Goal: Information Seeking & Learning: Learn about a topic

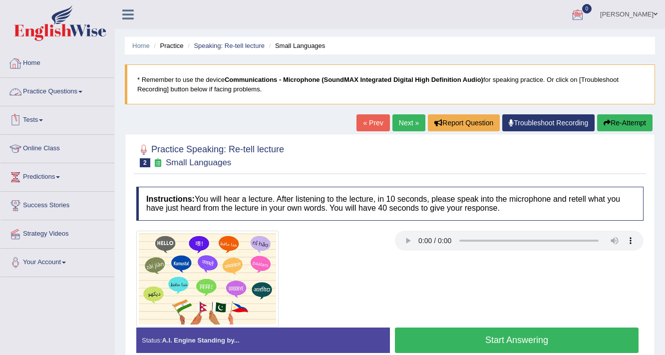
click at [83, 93] on link "Practice Questions" at bounding box center [57, 90] width 114 height 25
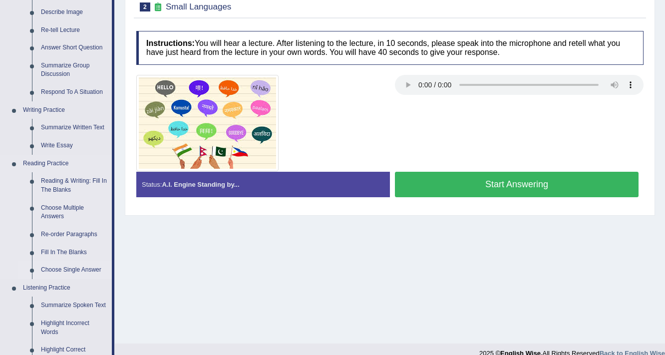
scroll to position [160, 0]
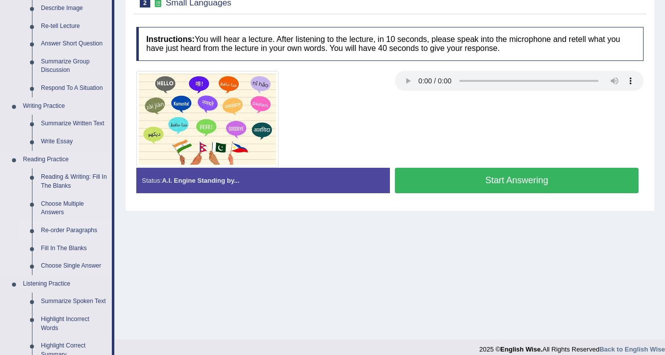
click at [56, 230] on link "Re-order Paragraphs" at bounding box center [73, 231] width 75 height 18
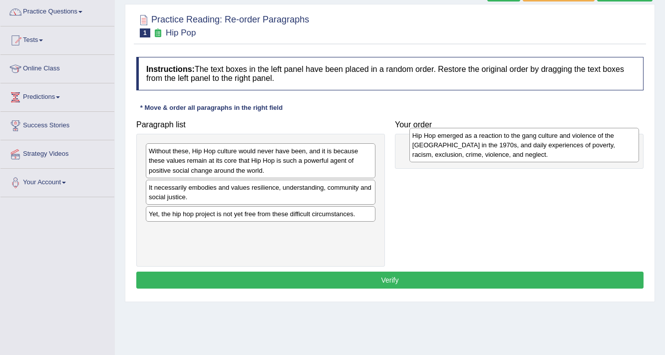
drag, startPoint x: 203, startPoint y: 155, endPoint x: 467, endPoint y: 140, distance: 264.2
click at [467, 140] on div "Hip Hop emerged as a reaction to the gang culture and violence of the South Bro…" at bounding box center [525, 145] width 230 height 34
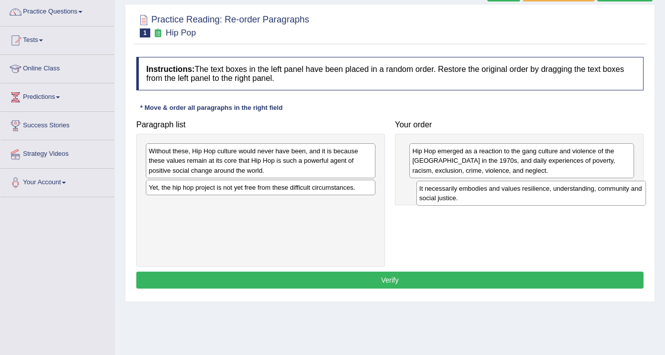
drag, startPoint x: 182, startPoint y: 194, endPoint x: 466, endPoint y: 192, distance: 284.2
click at [466, 192] on div "It necessarily embodies and values resilience, understanding, community and soc…" at bounding box center [532, 193] width 230 height 25
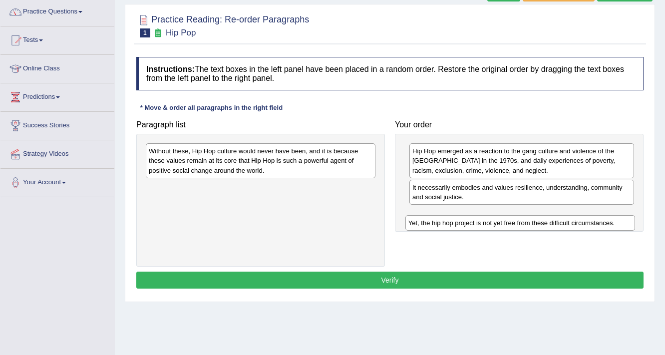
drag, startPoint x: 292, startPoint y: 190, endPoint x: 553, endPoint y: 223, distance: 263.3
click at [553, 224] on div "Yet, the hip hop project is not yet free from these difficult circumstances." at bounding box center [521, 222] width 230 height 15
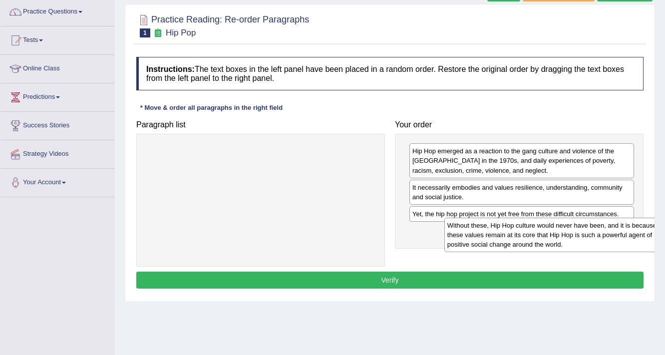
drag, startPoint x: 266, startPoint y: 157, endPoint x: 543, endPoint y: 224, distance: 285.2
click at [549, 225] on div "Without these, Hip Hop culture would never have been, and it is because these v…" at bounding box center [560, 235] width 230 height 34
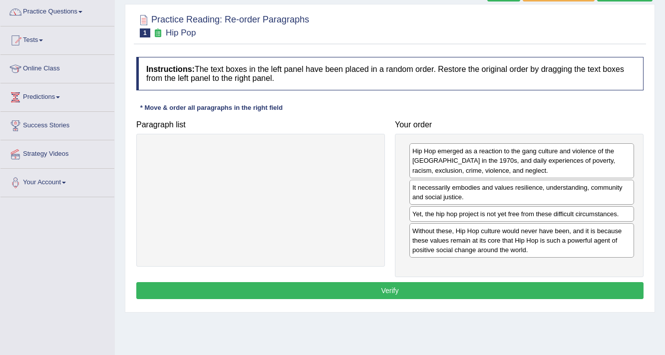
click at [501, 282] on button "Verify" at bounding box center [389, 290] width 507 height 17
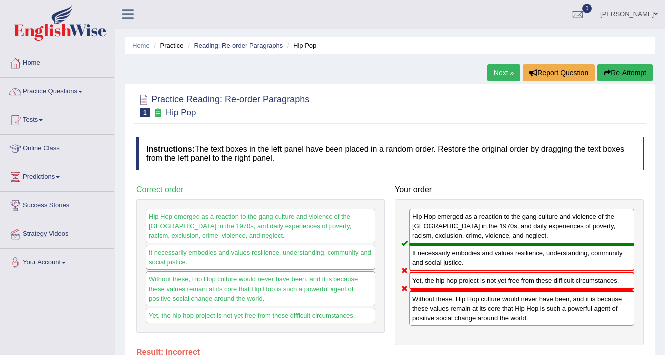
click at [513, 76] on link "Next »" at bounding box center [503, 72] width 33 height 17
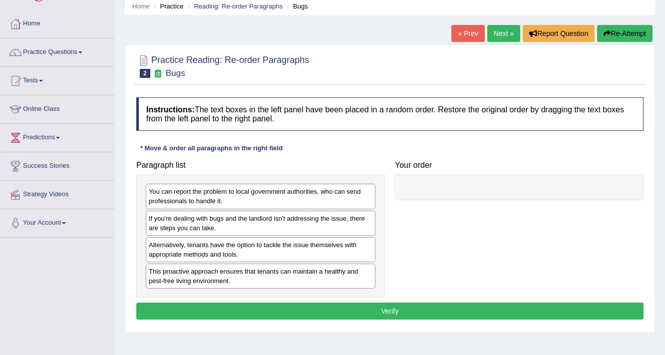
scroll to position [40, 0]
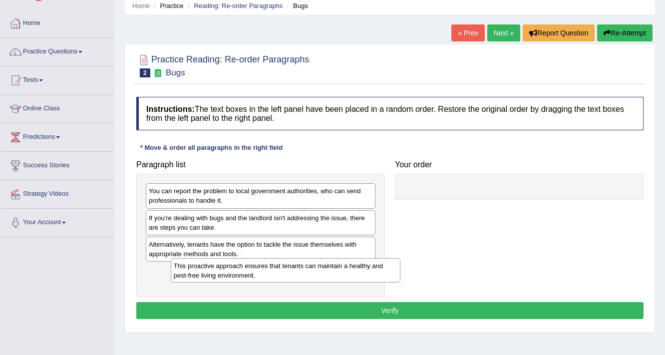
drag, startPoint x: 196, startPoint y: 282, endPoint x: 221, endPoint y: 278, distance: 25.4
click at [221, 278] on div "This proactive approach ensures that tenants can maintain a healthy and pest-fr…" at bounding box center [286, 270] width 230 height 25
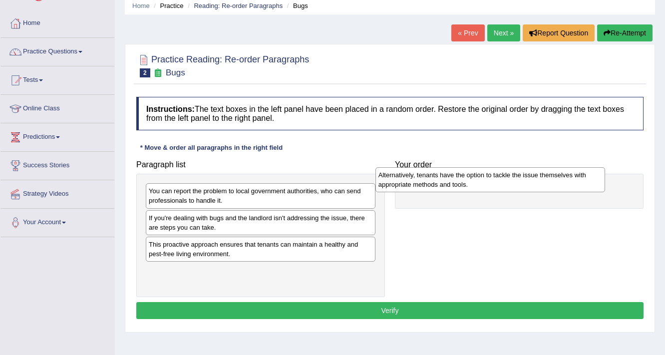
drag, startPoint x: 172, startPoint y: 249, endPoint x: 402, endPoint y: 180, distance: 239.9
click at [402, 180] on div "Alternatively, tenants have the option to tackle the issue themselves with appr…" at bounding box center [491, 179] width 230 height 25
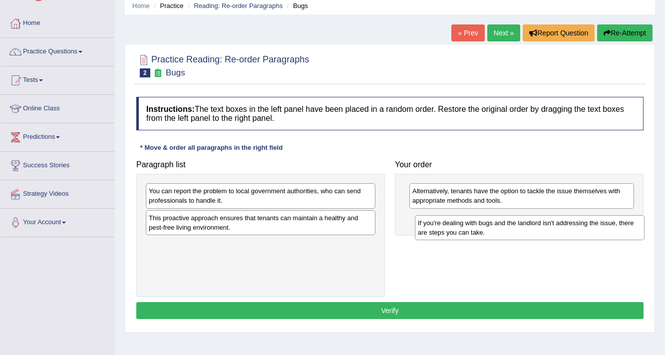
drag, startPoint x: 214, startPoint y: 224, endPoint x: 484, endPoint y: 229, distance: 270.3
click at [484, 229] on div "If you're dealing with bugs and the landlord isn't addressing the issue, there …" at bounding box center [530, 227] width 230 height 25
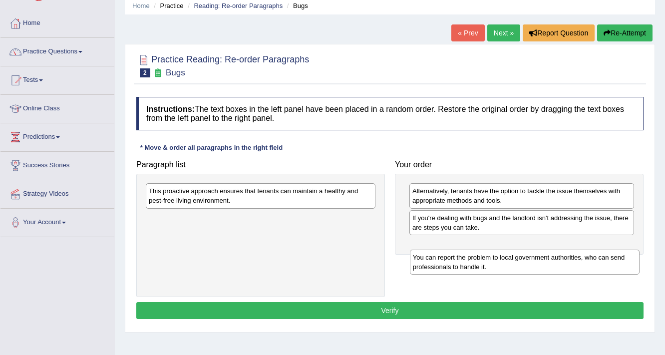
drag, startPoint x: 246, startPoint y: 196, endPoint x: 506, endPoint y: 247, distance: 265.3
click at [506, 250] on div "You can report the problem to local government authorities, who can send profes…" at bounding box center [525, 262] width 230 height 25
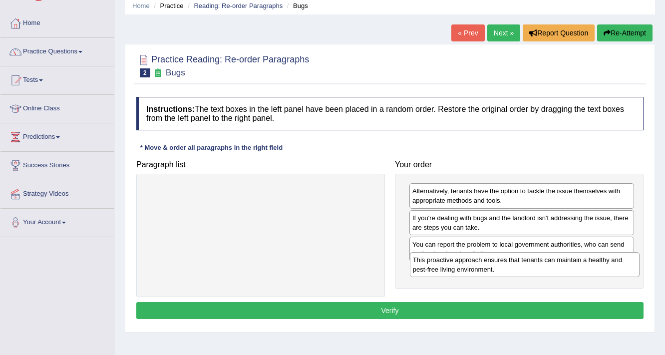
drag, startPoint x: 275, startPoint y: 202, endPoint x: 541, endPoint y: 266, distance: 273.4
click at [541, 266] on div "This proactive approach ensures that tenants can maintain a healthy and pest-fr…" at bounding box center [525, 264] width 230 height 25
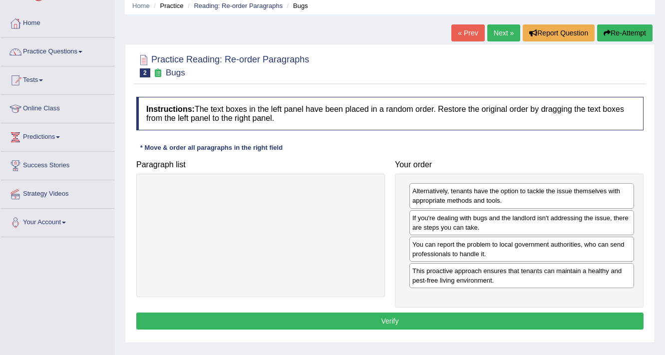
click at [493, 323] on button "Verify" at bounding box center [389, 321] width 507 height 17
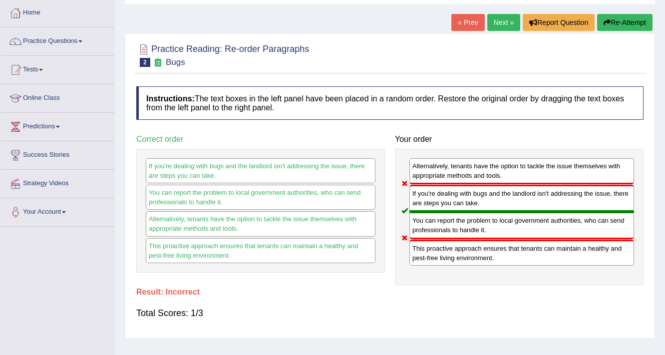
scroll to position [0, 0]
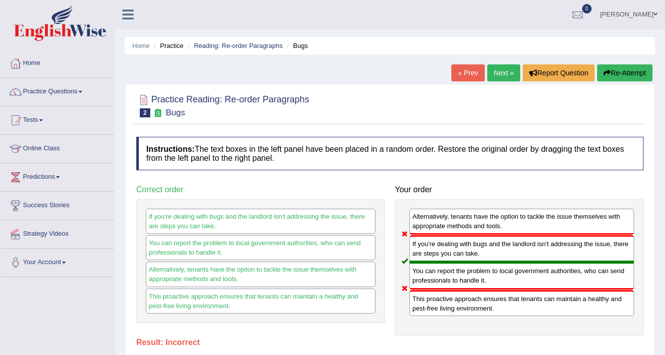
click at [495, 76] on link "Next »" at bounding box center [503, 72] width 33 height 17
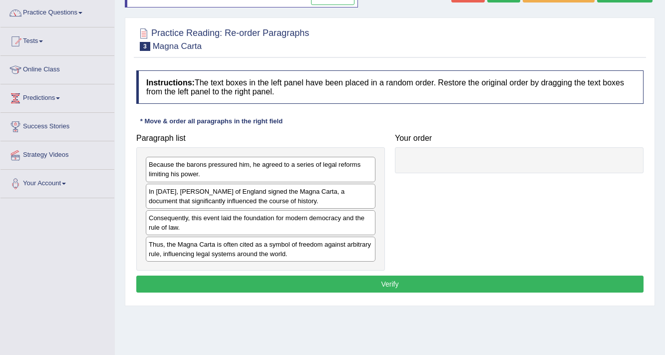
scroll to position [80, 0]
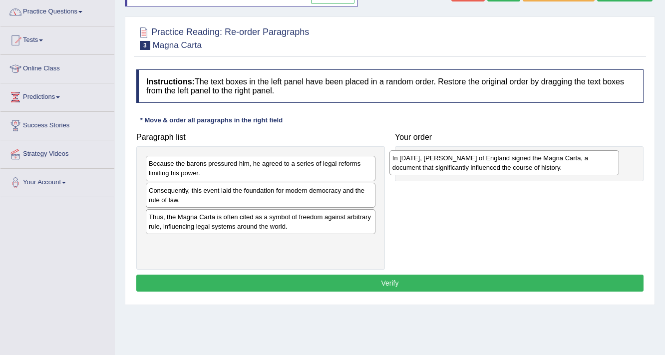
drag, startPoint x: 251, startPoint y: 200, endPoint x: 498, endPoint y: 166, distance: 249.6
click at [498, 166] on div "In 1215, King John of England signed the Magna Carta, a document that significa…" at bounding box center [505, 162] width 230 height 25
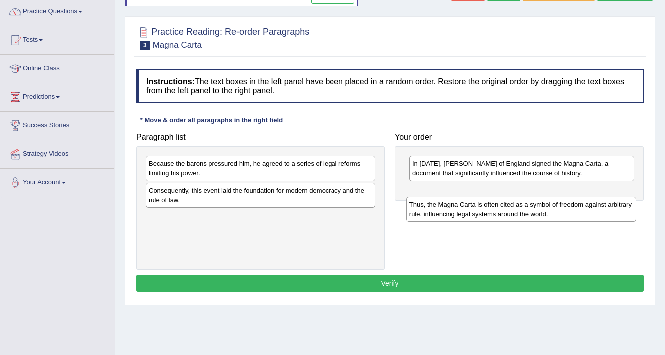
drag, startPoint x: 219, startPoint y: 226, endPoint x: 481, endPoint y: 209, distance: 262.2
click at [480, 213] on div "Thus, the Magna Carta is often cited as a symbol of freedom against arbitrary r…" at bounding box center [522, 209] width 230 height 25
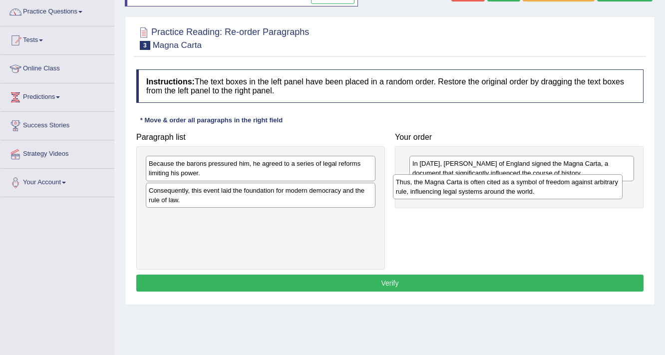
drag, startPoint x: 312, startPoint y: 219, endPoint x: 563, endPoint y: 183, distance: 253.2
click at [563, 183] on div "Thus, the Magna Carta is often cited as a symbol of freedom against arbitrary r…" at bounding box center [508, 186] width 230 height 25
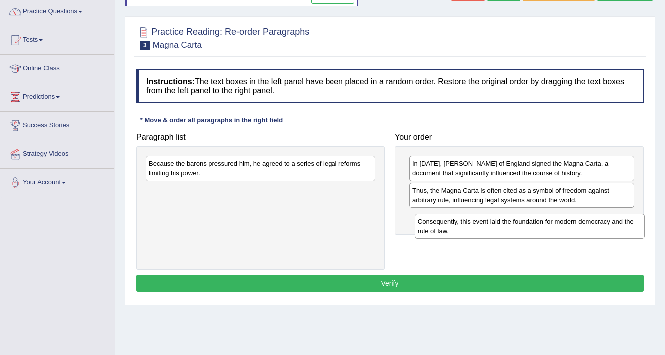
drag, startPoint x: 186, startPoint y: 190, endPoint x: 456, endPoint y: 221, distance: 271.0
click at [456, 221] on div "Consequently, this event laid the foundation for modern democracy and the rule …" at bounding box center [530, 226] width 230 height 25
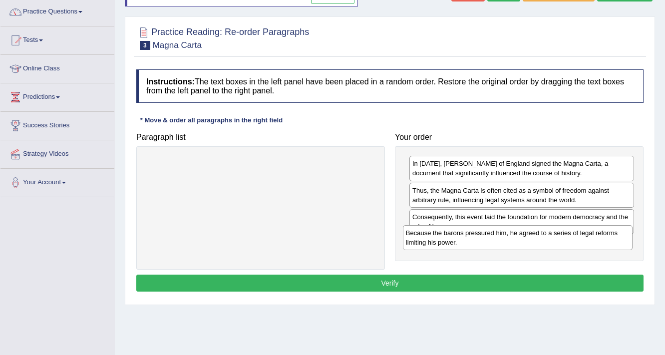
drag, startPoint x: 293, startPoint y: 162, endPoint x: 549, endPoint y: 232, distance: 265.5
click at [549, 232] on div "Because the barons pressured him, he agreed to a series of legal reforms limiti…" at bounding box center [518, 237] width 230 height 25
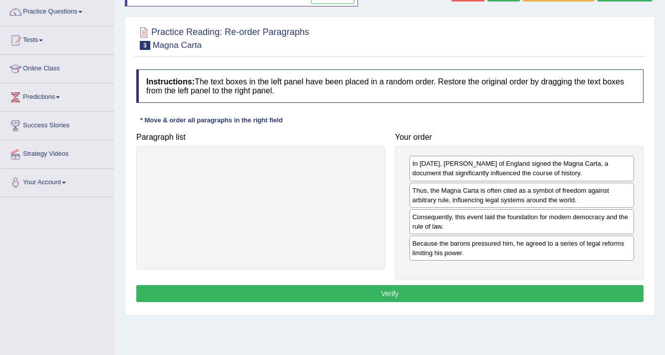
click at [492, 287] on button "Verify" at bounding box center [389, 293] width 507 height 17
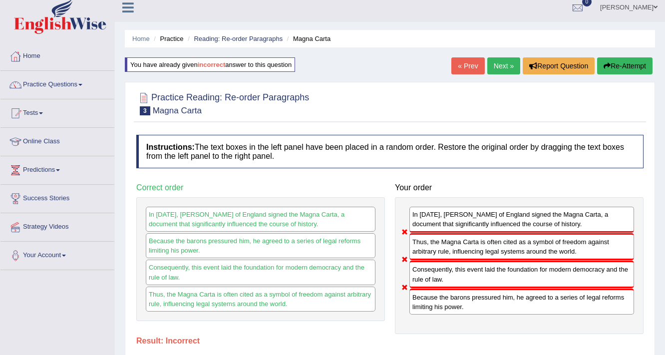
scroll to position [0, 0]
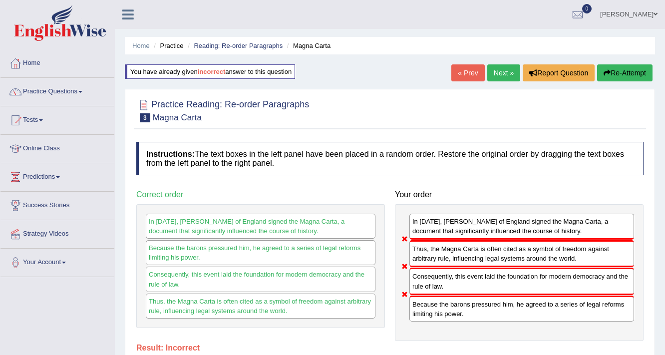
click at [503, 66] on link "Next »" at bounding box center [503, 72] width 33 height 17
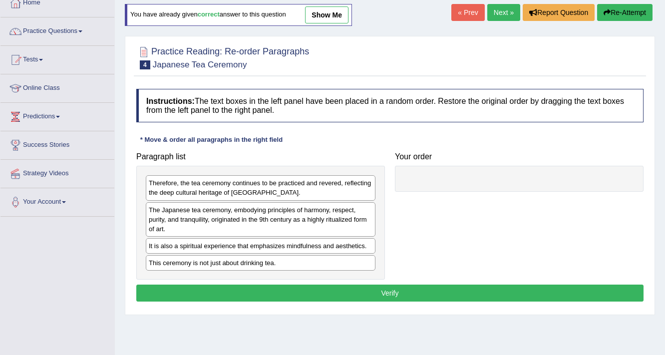
scroll to position [80, 0]
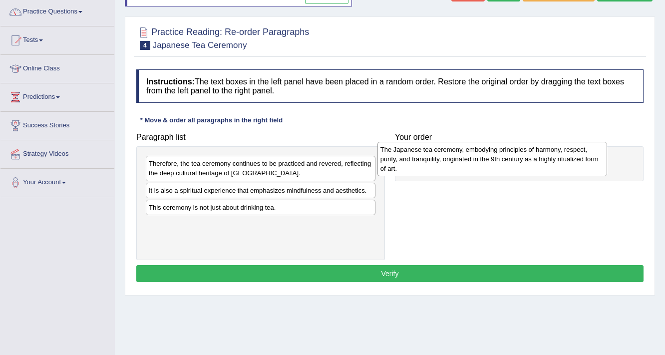
drag, startPoint x: 224, startPoint y: 192, endPoint x: 456, endPoint y: 152, distance: 235.3
click at [456, 152] on div "The Japanese tea ceremony, embodying principles of harmony, respect, purity, an…" at bounding box center [493, 159] width 230 height 34
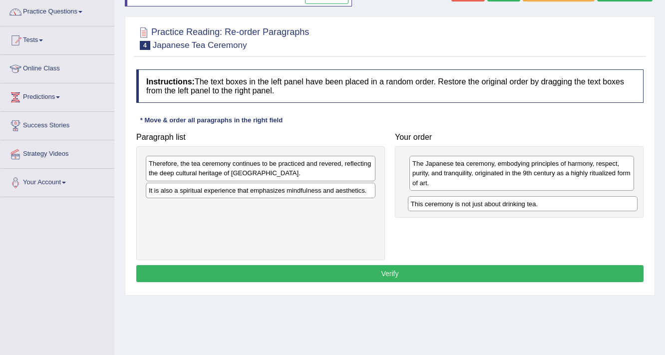
drag, startPoint x: 239, startPoint y: 210, endPoint x: 501, endPoint y: 206, distance: 262.8
click at [501, 206] on div "This ceremony is not just about drinking tea." at bounding box center [523, 203] width 230 height 15
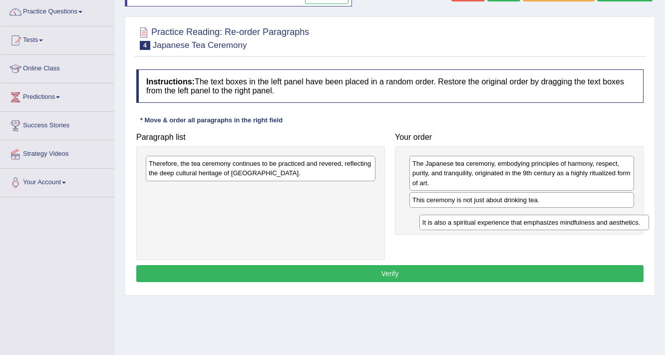
drag, startPoint x: 194, startPoint y: 188, endPoint x: 468, endPoint y: 220, distance: 275.6
click at [468, 220] on div "It is also a spiritual experience that emphasizes mindfulness and aesthetics." at bounding box center [535, 222] width 230 height 15
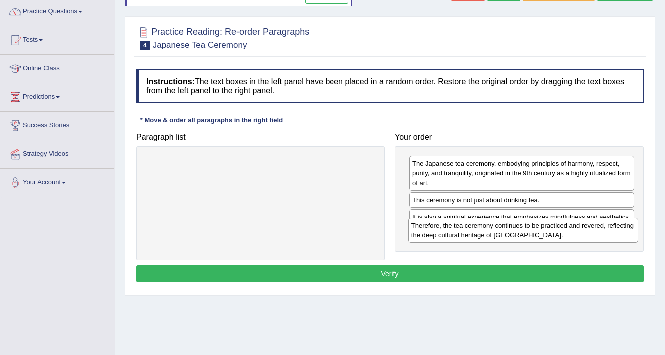
drag, startPoint x: 362, startPoint y: 179, endPoint x: 614, endPoint y: 229, distance: 257.6
click at [614, 229] on div "Therefore, the tea ceremony continues to be practiced and revered, reflecting t…" at bounding box center [524, 230] width 230 height 25
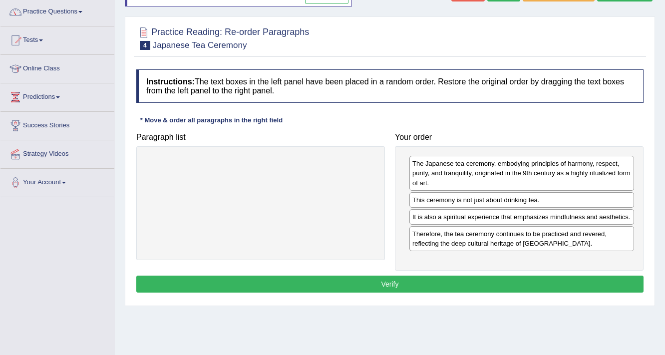
click at [543, 285] on button "Verify" at bounding box center [389, 284] width 507 height 17
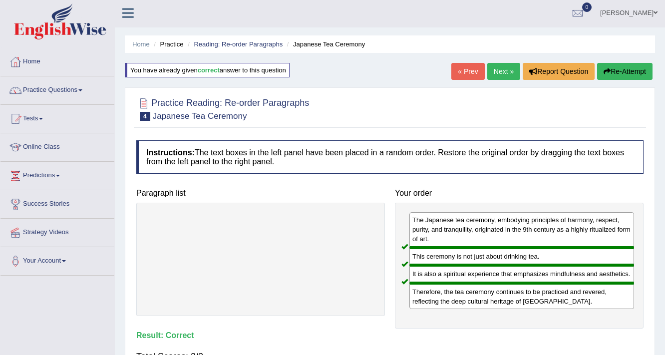
scroll to position [0, 0]
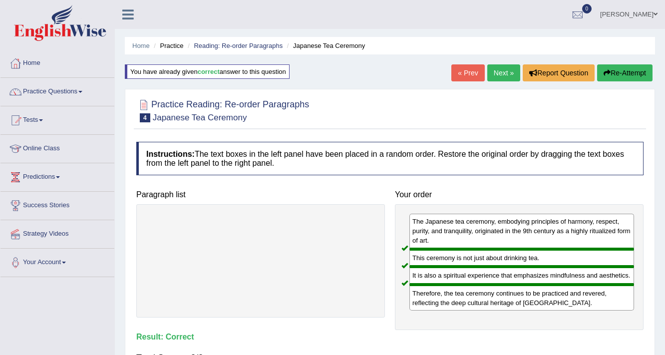
click at [491, 76] on link "Next »" at bounding box center [503, 72] width 33 height 17
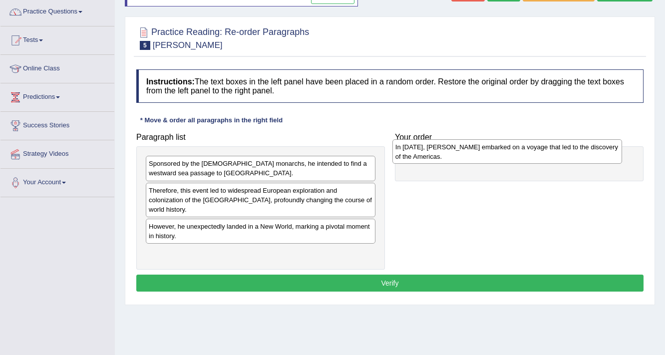
drag, startPoint x: 219, startPoint y: 246, endPoint x: 466, endPoint y: 150, distance: 264.7
click at [466, 150] on div "In [DATE], [PERSON_NAME] embarked on a voyage that led to the discovery of the …" at bounding box center [508, 151] width 230 height 25
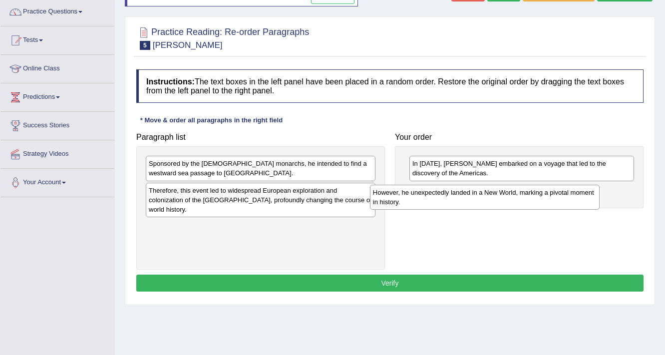
drag, startPoint x: 218, startPoint y: 221, endPoint x: 448, endPoint y: 196, distance: 231.2
click at [448, 196] on div "However, he unexpectedly landed in a New World, marking a pivotal moment in his…" at bounding box center [485, 197] width 230 height 25
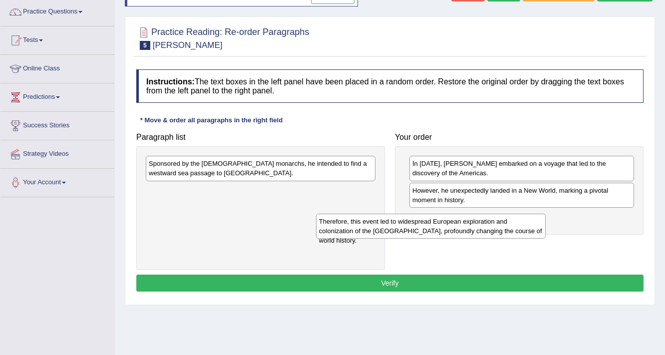
drag, startPoint x: 263, startPoint y: 194, endPoint x: 494, endPoint y: 205, distance: 231.5
click at [501, 215] on div "Therefore, this event led to widespread European exploration and colonization o…" at bounding box center [431, 226] width 230 height 25
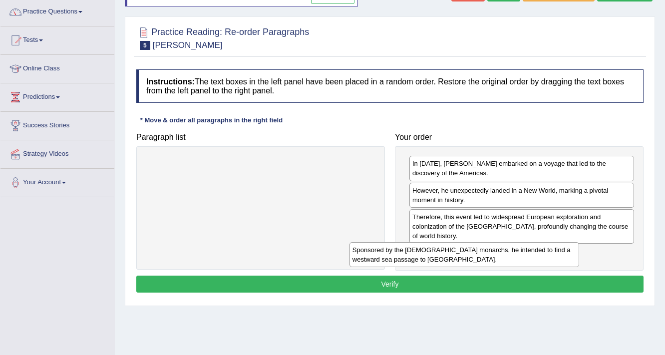
drag, startPoint x: 308, startPoint y: 155, endPoint x: 565, endPoint y: 223, distance: 266.5
click at [564, 242] on div "Sponsored by the [DEMOGRAPHIC_DATA] monarchs, he intended to find a westward se…" at bounding box center [465, 254] width 230 height 25
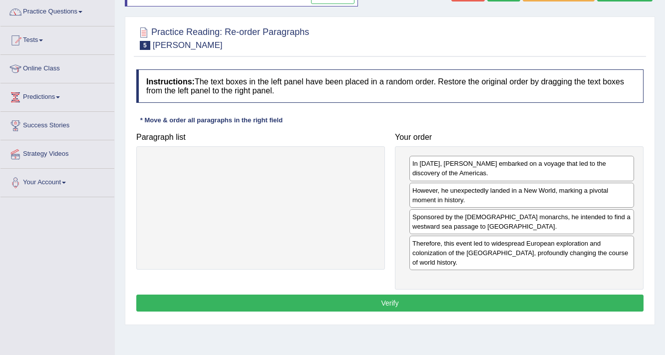
click at [475, 301] on button "Verify" at bounding box center [389, 303] width 507 height 17
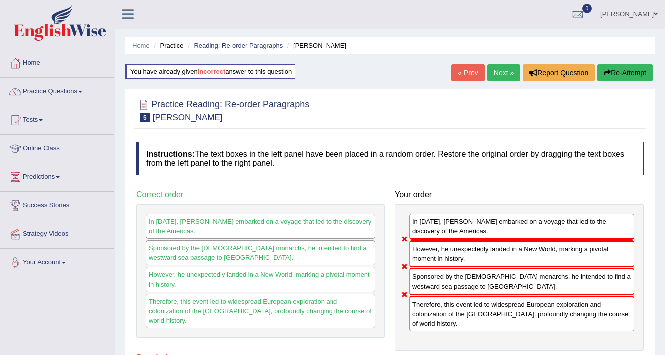
click at [498, 74] on link "Next »" at bounding box center [503, 72] width 33 height 17
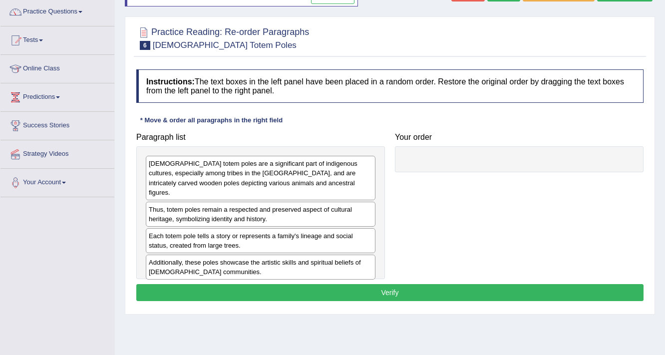
scroll to position [120, 0]
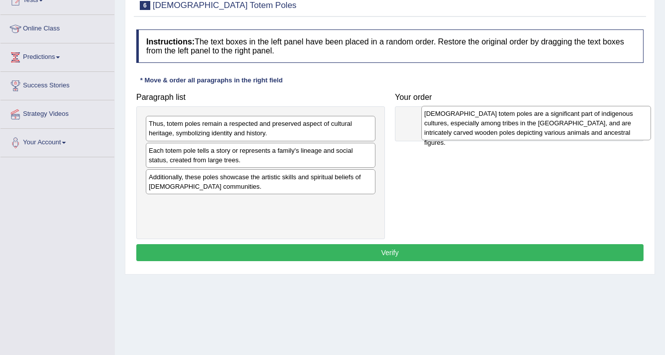
drag, startPoint x: 184, startPoint y: 134, endPoint x: 460, endPoint y: 124, distance: 275.9
click at [460, 124] on div "Native American totem poles are a significant part of indigenous cultures, espe…" at bounding box center [537, 123] width 230 height 34
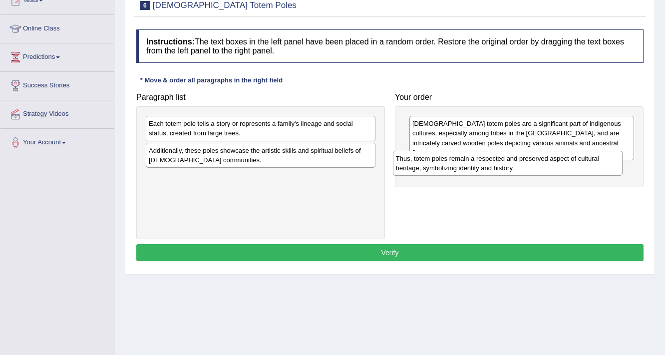
drag, startPoint x: 259, startPoint y: 131, endPoint x: 505, endPoint y: 166, distance: 248.2
click at [505, 166] on div "Thus, totem poles remain a respected and preserved aspect of cultural heritage,…" at bounding box center [508, 163] width 230 height 25
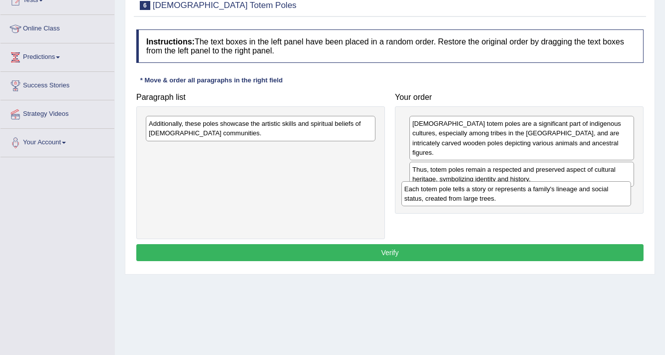
drag, startPoint x: 237, startPoint y: 128, endPoint x: 508, endPoint y: 193, distance: 279.0
click at [508, 193] on div "Each totem pole tells a story or represents a family's lineage and social statu…" at bounding box center [517, 193] width 230 height 25
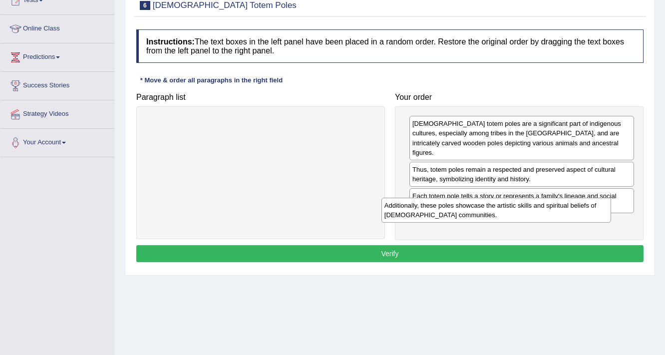
drag, startPoint x: 316, startPoint y: 122, endPoint x: 552, endPoint y: 202, distance: 249.4
click at [551, 202] on div "Additionally, these poles showcase the artistic skills and spiritual beliefs of…" at bounding box center [497, 210] width 230 height 25
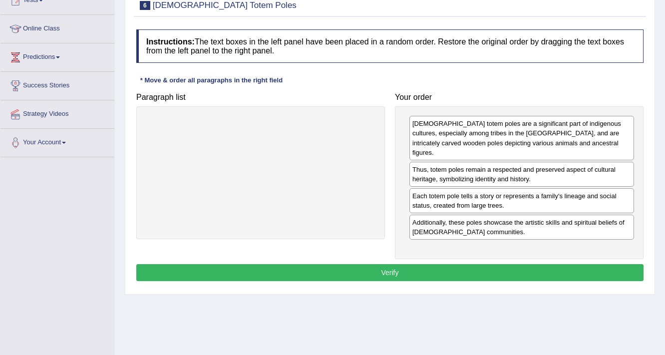
click at [508, 266] on button "Verify" at bounding box center [389, 272] width 507 height 17
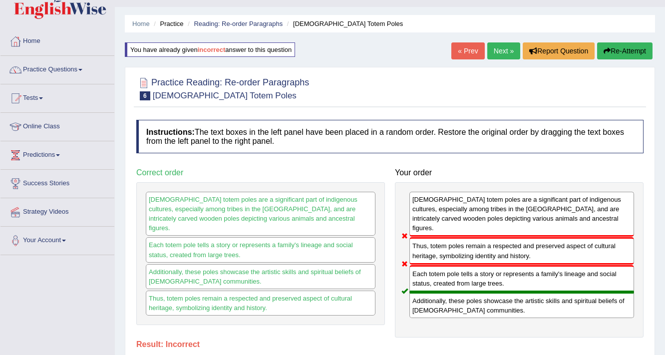
scroll to position [0, 0]
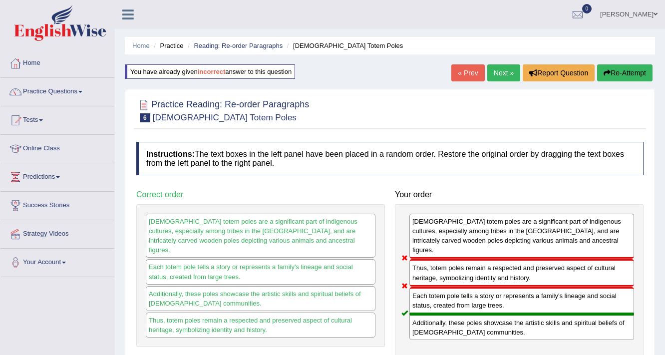
click at [500, 77] on link "Next »" at bounding box center [503, 72] width 33 height 17
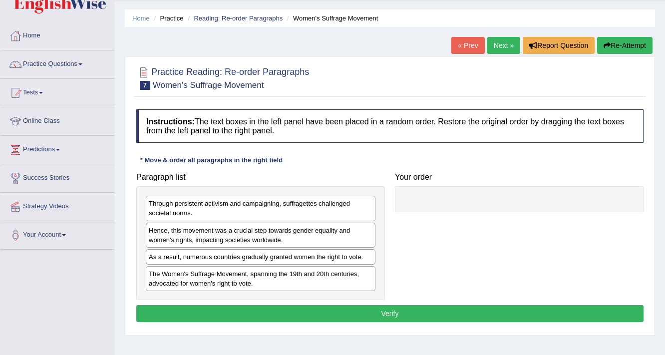
scroll to position [40, 0]
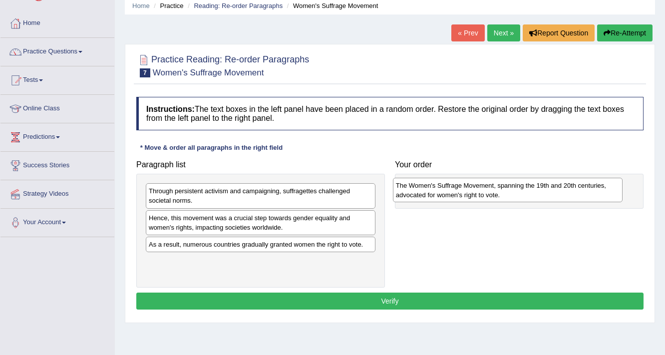
drag, startPoint x: 222, startPoint y: 276, endPoint x: 470, endPoint y: 194, distance: 261.4
click at [470, 194] on div "The Women's Suffrage Movement, spanning the 19th and 20th centuries, advocated …" at bounding box center [508, 190] width 230 height 25
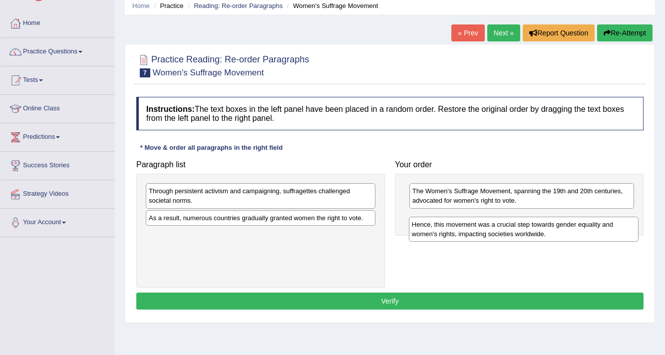
drag, startPoint x: 213, startPoint y: 224, endPoint x: 476, endPoint y: 231, distance: 263.3
click at [476, 231] on div "Hence, this movement was a crucial step towards gender equality and women's rig…" at bounding box center [524, 229] width 230 height 25
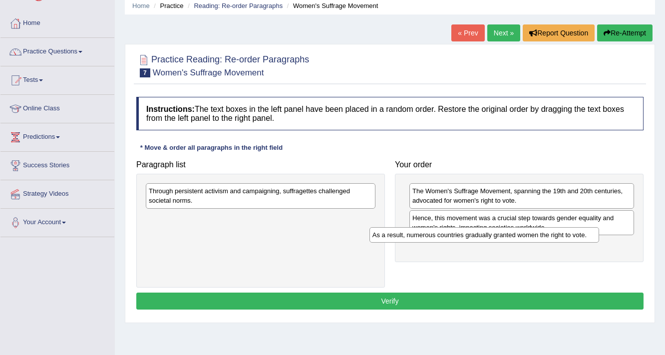
drag, startPoint x: 335, startPoint y: 218, endPoint x: 559, endPoint y: 236, distance: 224.4
click at [559, 236] on div "As a result, numerous countries gradually granted women the right to vote." at bounding box center [485, 234] width 230 height 15
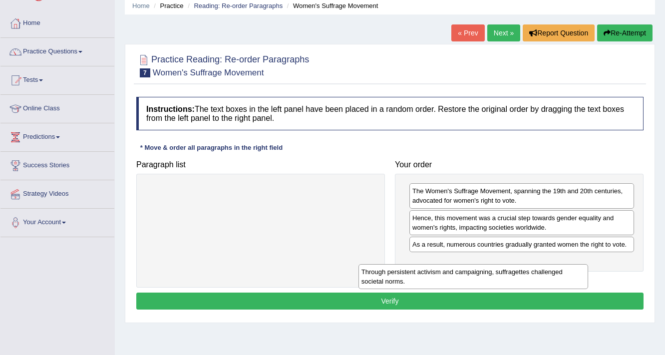
drag, startPoint x: 323, startPoint y: 194, endPoint x: 560, endPoint y: 261, distance: 245.9
click at [560, 264] on div "Through persistent activism and campaigning, suffragettes challenged societal n…" at bounding box center [474, 276] width 230 height 25
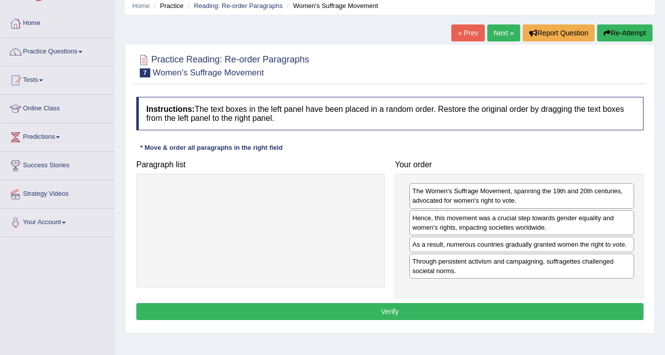
click at [547, 307] on button "Verify" at bounding box center [389, 311] width 507 height 17
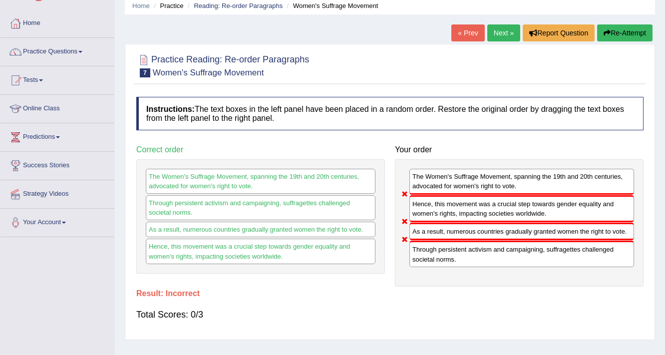
click at [503, 30] on link "Next »" at bounding box center [503, 32] width 33 height 17
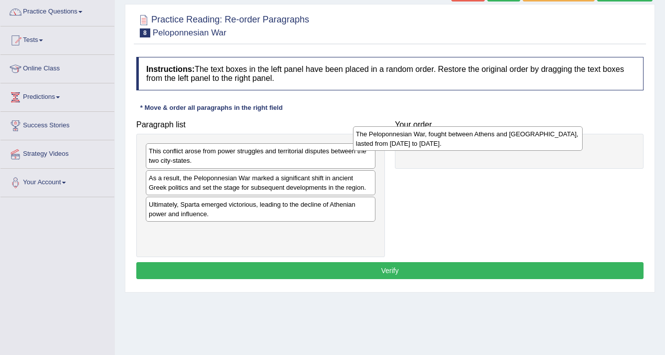
drag, startPoint x: 288, startPoint y: 232, endPoint x: 495, endPoint y: 135, distance: 228.6
click at [495, 135] on div "The Peloponnesian War, fought between Athens and [GEOGRAPHIC_DATA], lasted from…" at bounding box center [468, 138] width 230 height 25
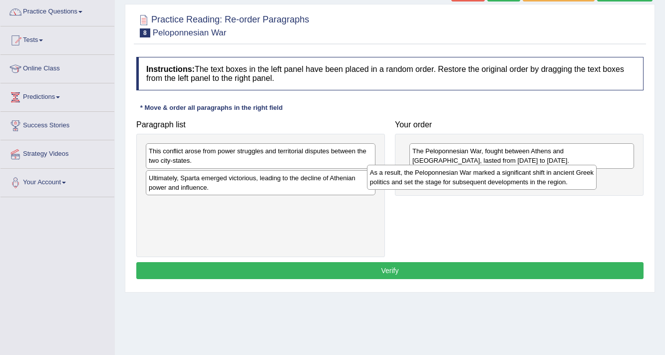
drag, startPoint x: 258, startPoint y: 178, endPoint x: 481, endPoint y: 172, distance: 223.3
click at [481, 172] on div "As a result, the Peloponnesian War marked a significant shift in ancient Greek …" at bounding box center [482, 177] width 230 height 25
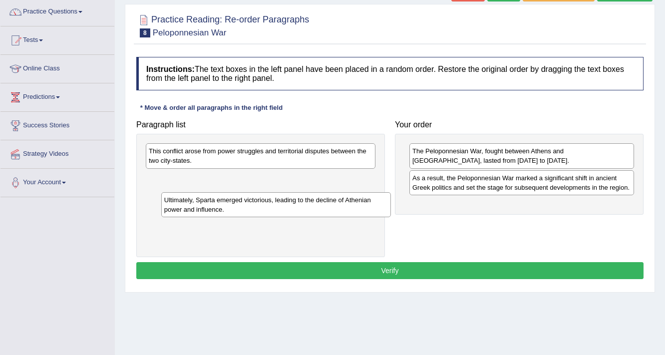
drag, startPoint x: 214, startPoint y: 180, endPoint x: 290, endPoint y: 218, distance: 84.9
click at [280, 217] on div "Ultimately, Sparta emerged victorious, leading to the decline of Athenian power…" at bounding box center [276, 204] width 230 height 25
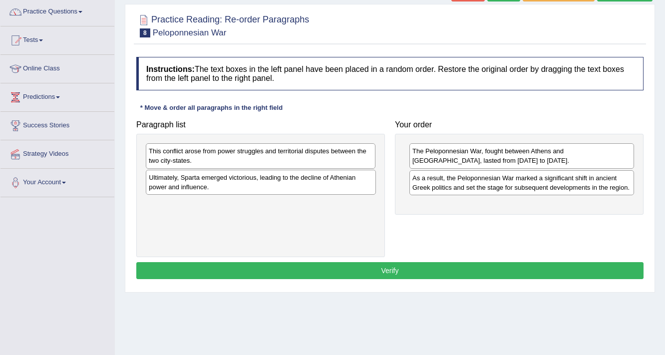
drag, startPoint x: 445, startPoint y: 217, endPoint x: 354, endPoint y: 205, distance: 91.6
click at [445, 217] on div "Paragraph list This conflict arose from power struggles and territorial dispute…" at bounding box center [389, 186] width 517 height 142
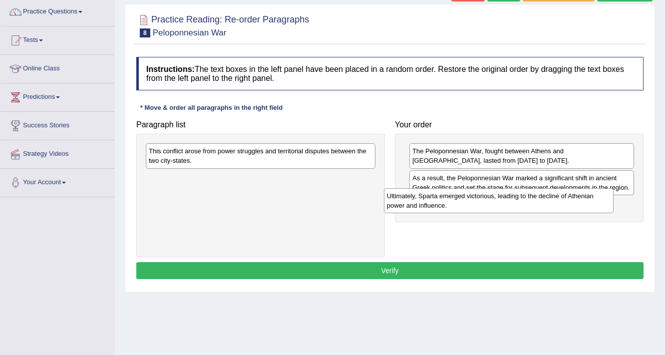
drag, startPoint x: 294, startPoint y: 189, endPoint x: 533, endPoint y: 206, distance: 239.8
click at [533, 208] on div "Ultimately, Sparta emerged victorious, leading to the decline of Athenian power…" at bounding box center [499, 200] width 230 height 25
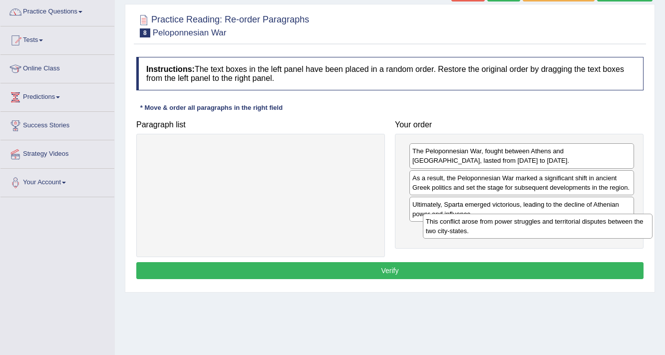
drag, startPoint x: 339, startPoint y: 154, endPoint x: 615, endPoint y: 224, distance: 285.5
click at [615, 224] on div "This conflict arose from power struggles and territorial disputes between the t…" at bounding box center [538, 226] width 230 height 25
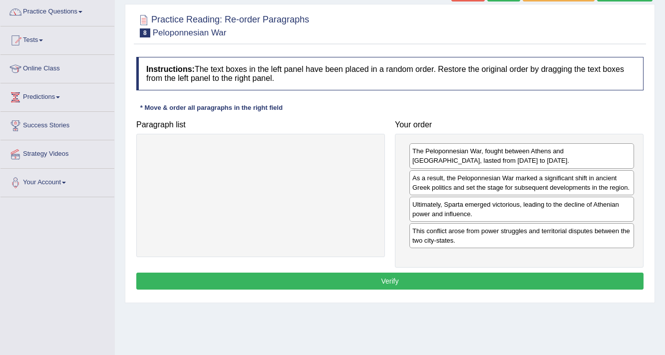
click at [512, 276] on button "Verify" at bounding box center [389, 281] width 507 height 17
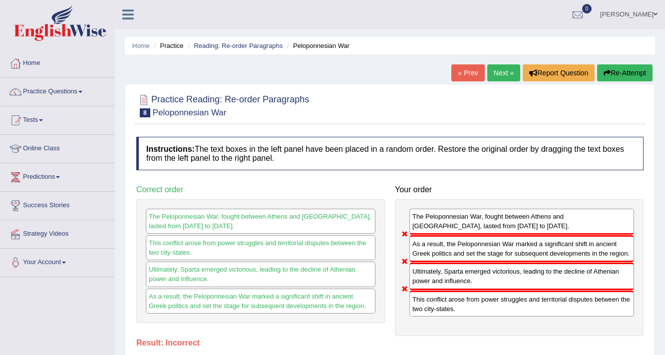
click at [498, 70] on link "Next »" at bounding box center [503, 72] width 33 height 17
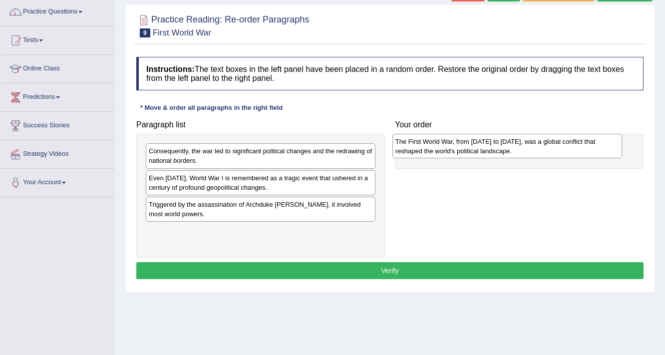
drag, startPoint x: 278, startPoint y: 234, endPoint x: 499, endPoint y: 141, distance: 240.2
click at [499, 141] on div "The First World War, from 1914 to 1918, was a global conflict that reshaped the…" at bounding box center [508, 146] width 230 height 25
